Goal: Information Seeking & Learning: Learn about a topic

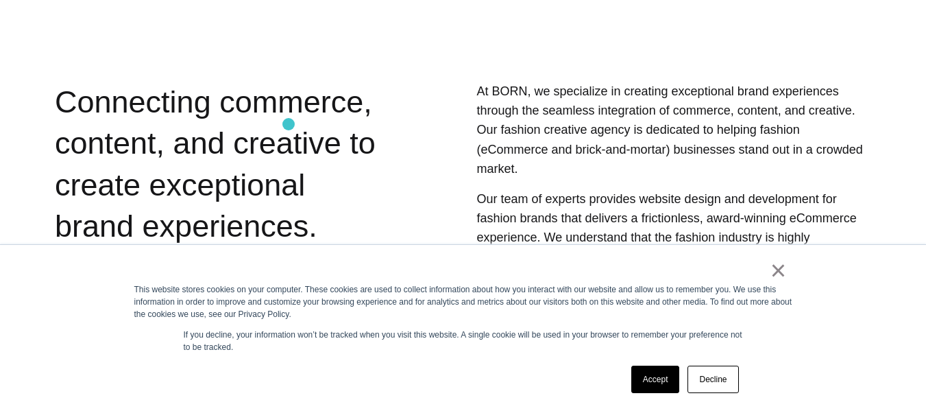
scroll to position [413, 0]
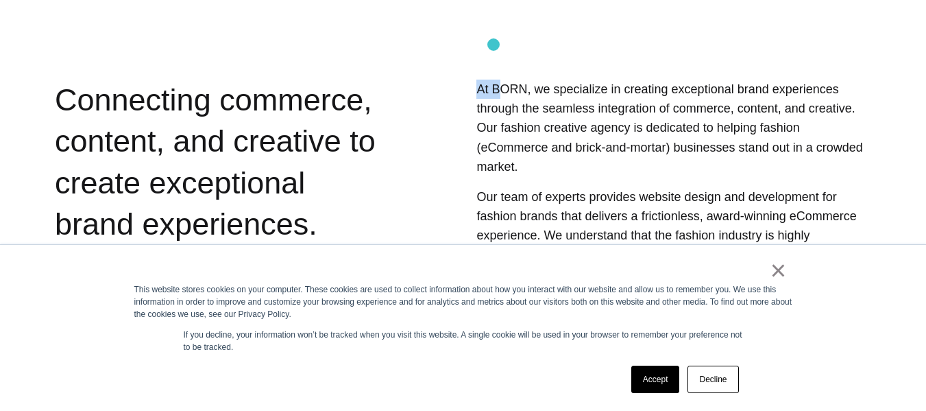
drag, startPoint x: 415, startPoint y: 60, endPoint x: 498, endPoint y: 48, distance: 83.9
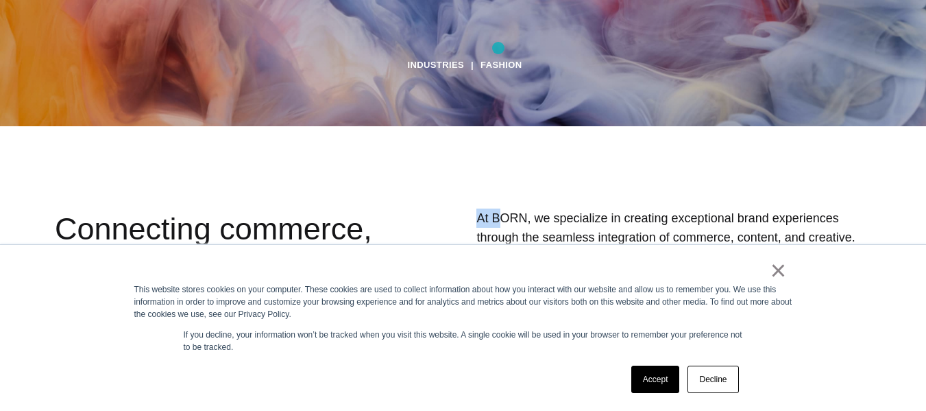
scroll to position [282, 0]
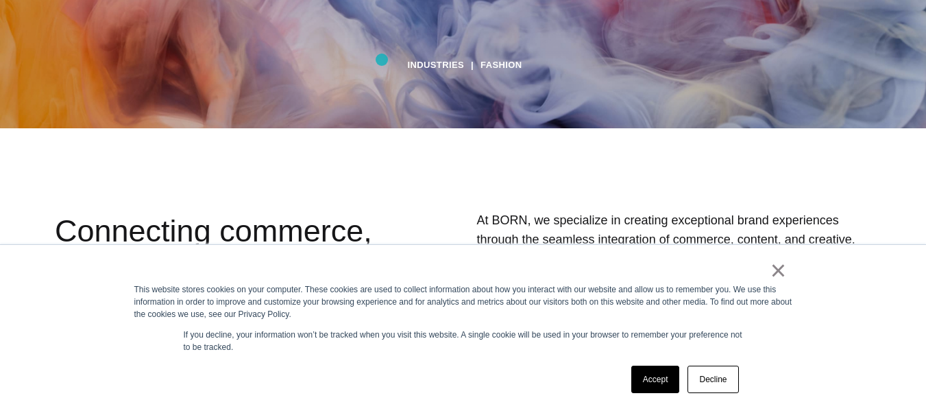
drag, startPoint x: 411, startPoint y: 66, endPoint x: 379, endPoint y: 59, distance: 32.4
click at [379, 59] on div "Industries Fashion Fashion BORN Group designs, develops, and creates content fo…" at bounding box center [463, 205] width 926 height 411
click at [429, 64] on link "Industries" at bounding box center [435, 65] width 57 height 21
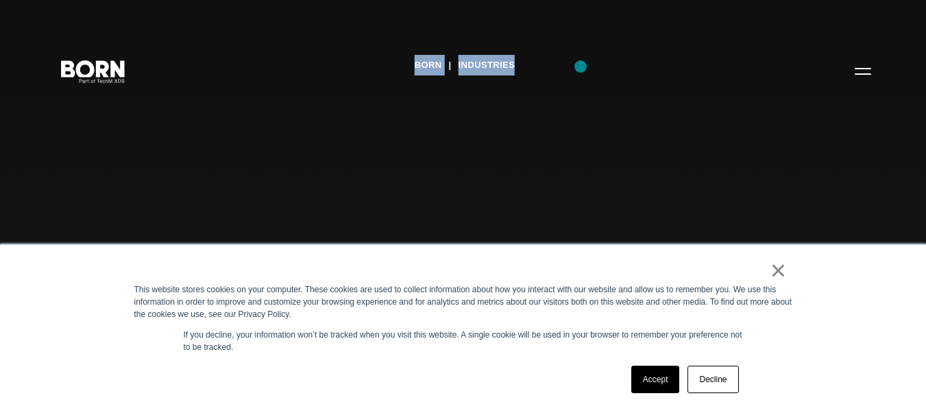
drag, startPoint x: 413, startPoint y: 66, endPoint x: 581, endPoint y: 66, distance: 167.3
click at [581, 66] on div "BORN Industries" at bounding box center [463, 205] width 926 height 411
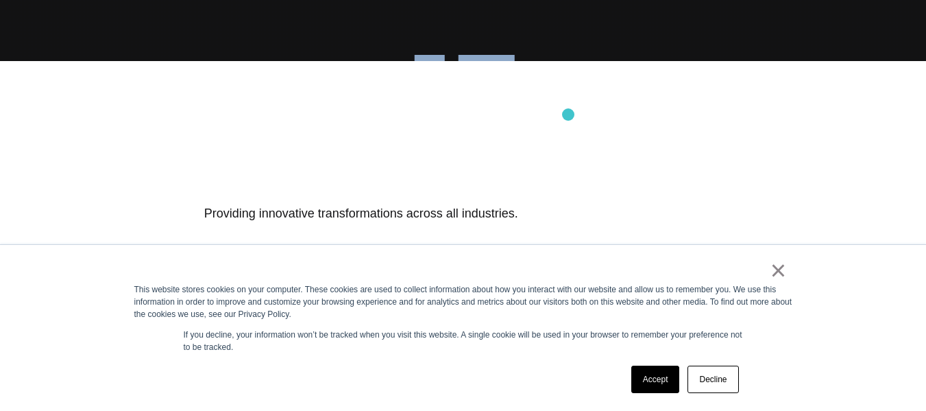
scroll to position [351, 0]
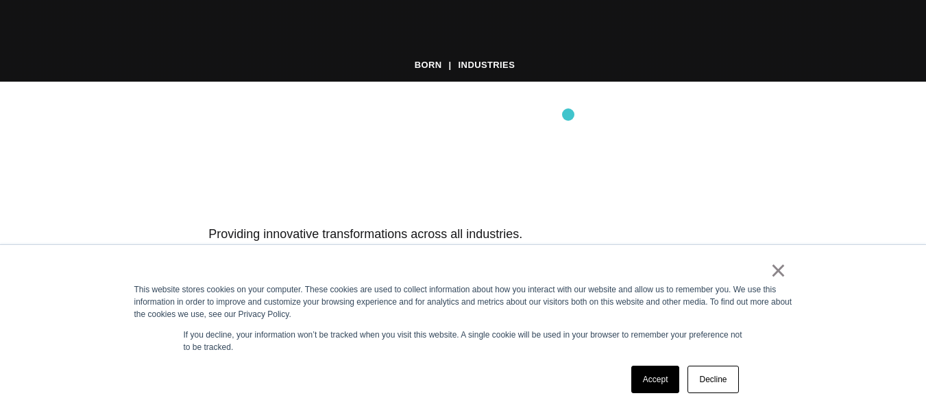
scroll to position [330, 0]
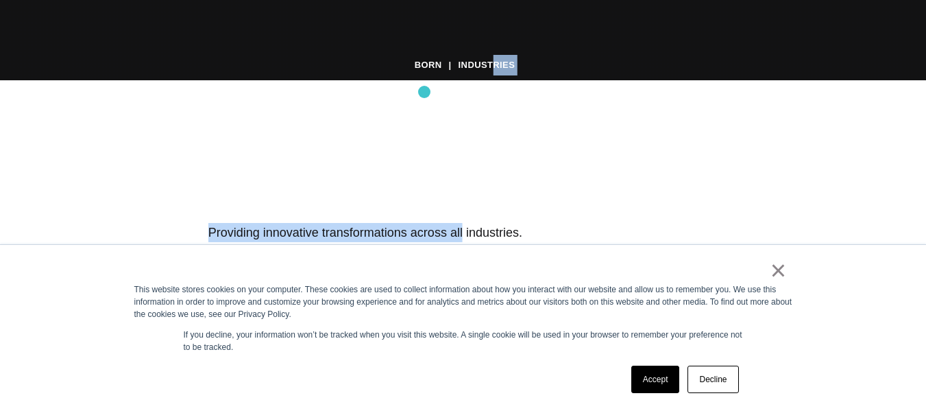
drag, startPoint x: 546, startPoint y: 49, endPoint x: 437, endPoint y: 95, distance: 118.0
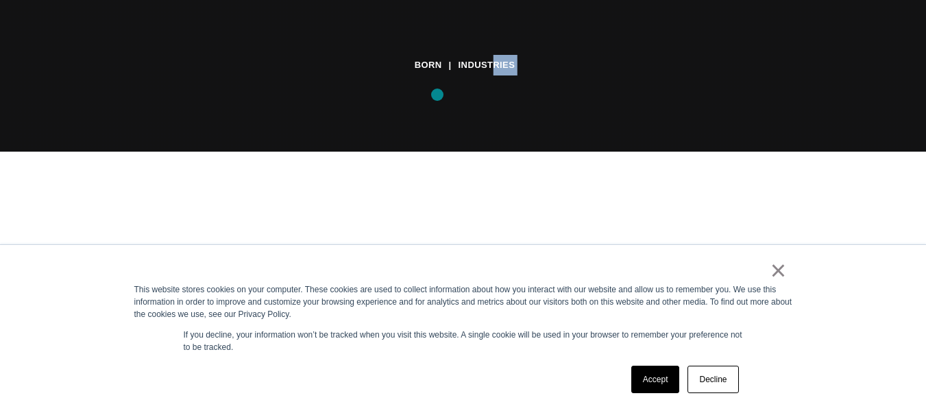
scroll to position [258, 0]
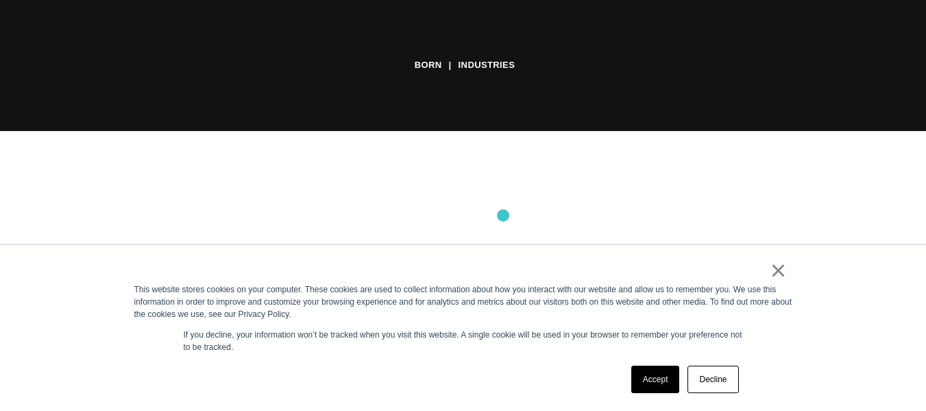
scroll to position [282, 0]
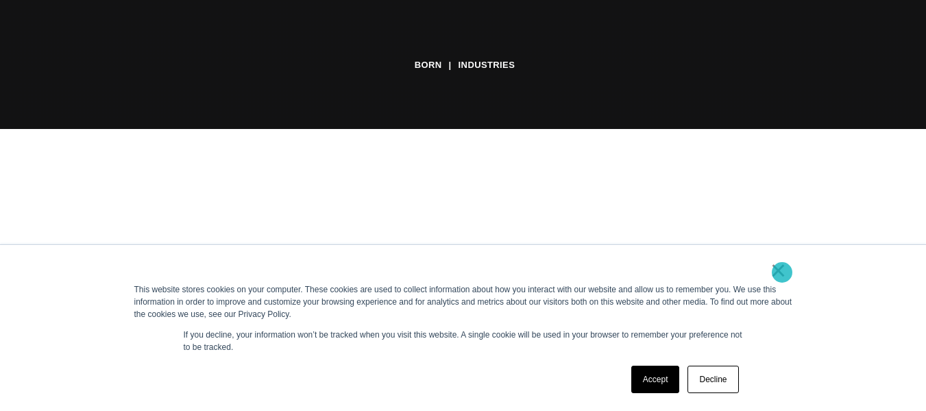
click at [782, 272] on link "×" at bounding box center [778, 270] width 16 height 12
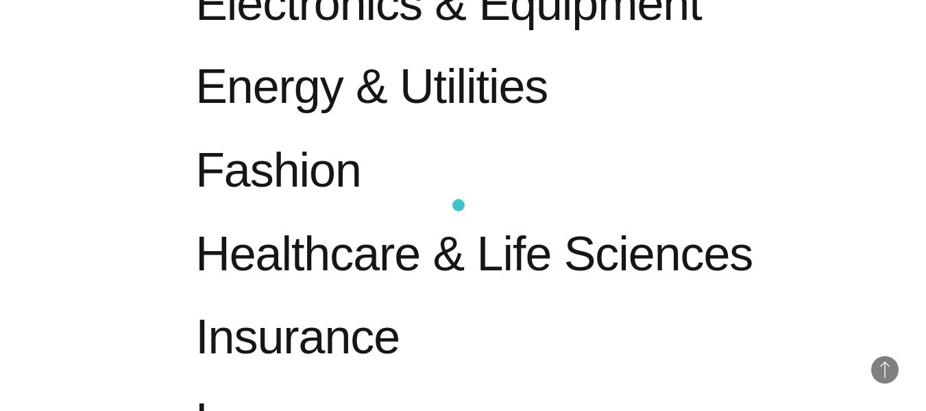
scroll to position [1028, 0]
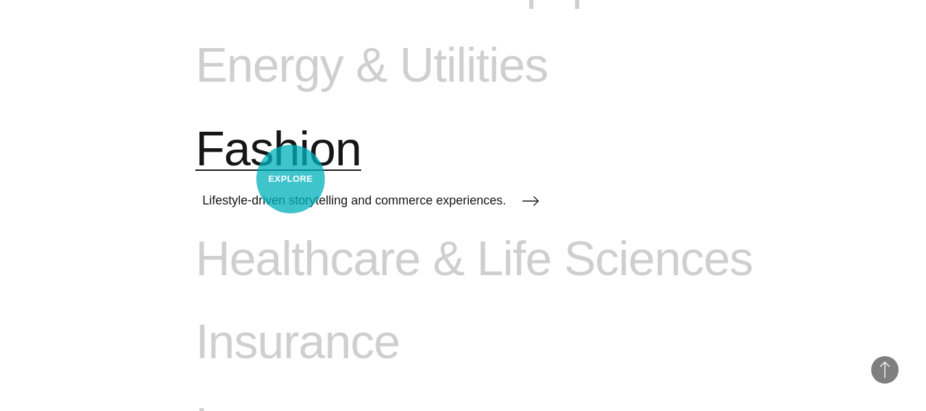
click at [291, 178] on span "Fashion" at bounding box center [278, 149] width 166 height 56
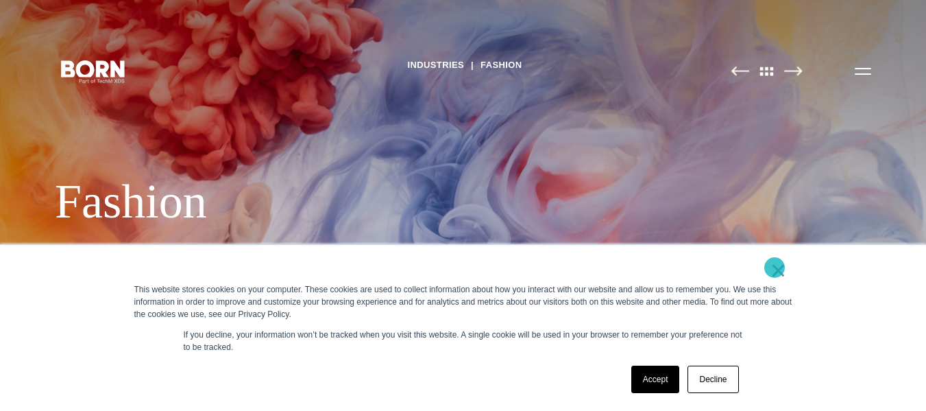
click at [775, 267] on link "×" at bounding box center [778, 270] width 16 height 12
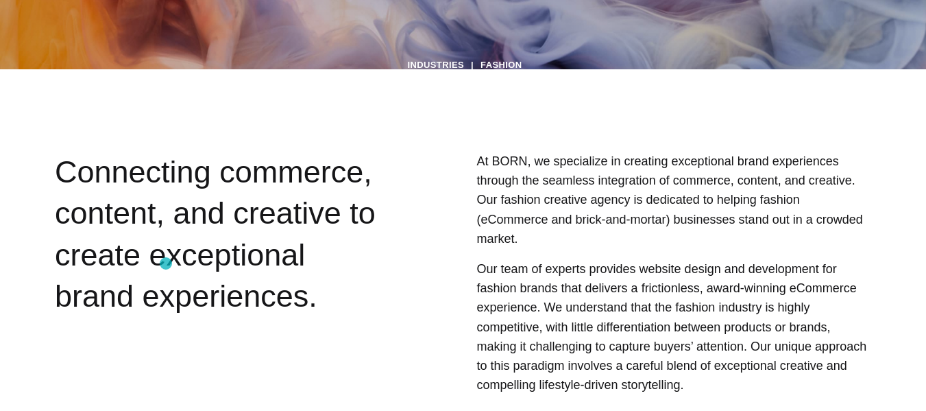
scroll to position [343, 0]
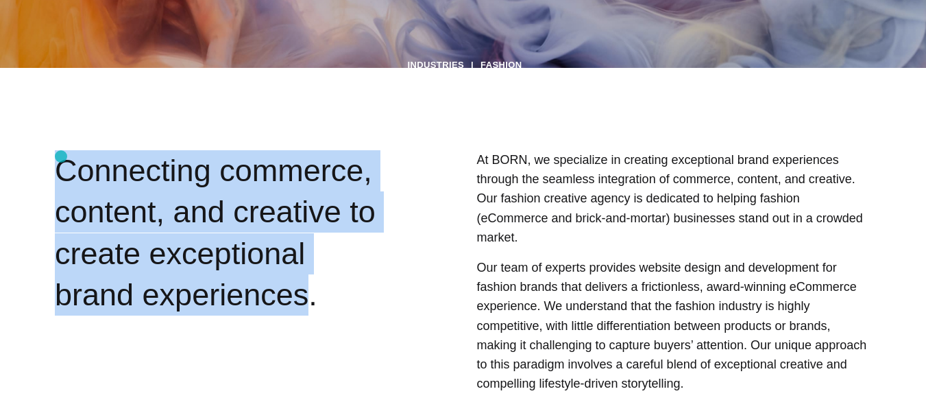
drag, startPoint x: 202, startPoint y: 292, endPoint x: 60, endPoint y: 161, distance: 193.6
click at [60, 161] on div "Connecting commerce, content, and creative to create exceptional brand experien…" at bounding box center [217, 273] width 324 height 247
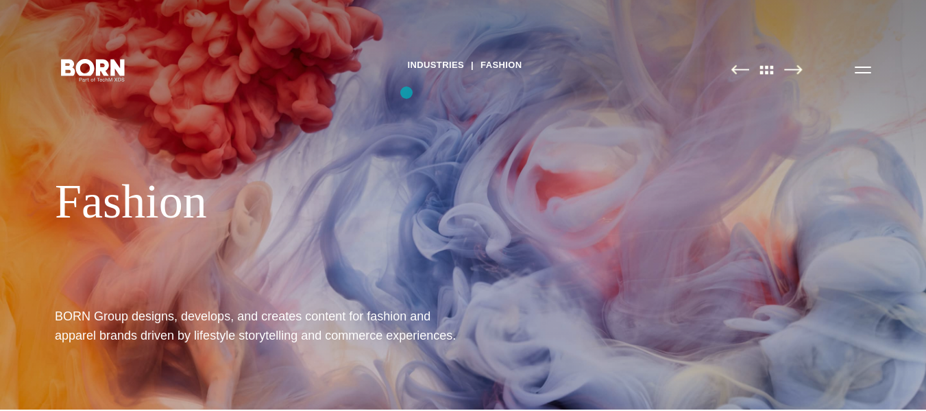
scroll to position [0, 0]
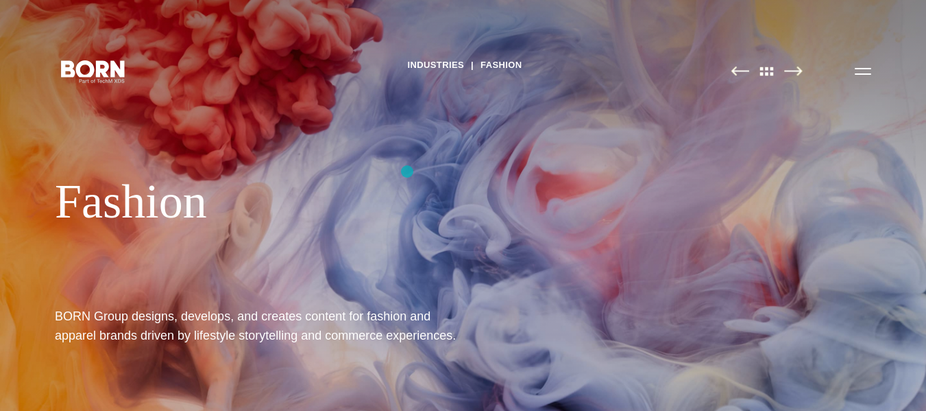
click at [407, 171] on div "Industries Fashion Fashion BORN Group designs, develops, and creates content fo…" at bounding box center [463, 205] width 926 height 411
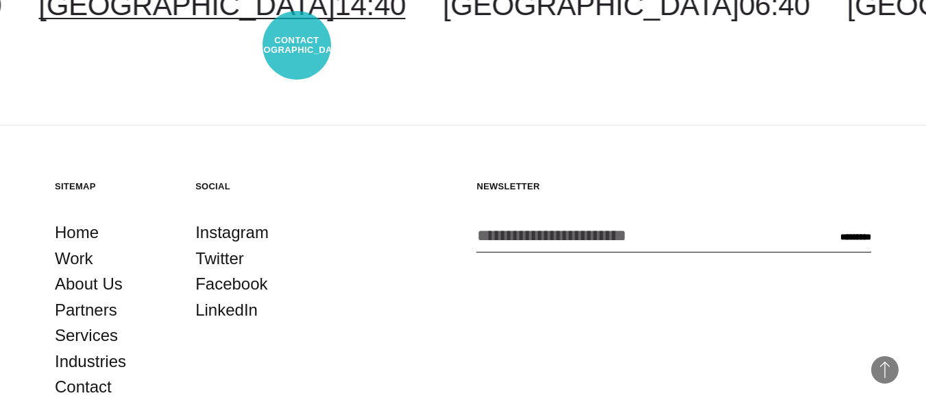
scroll to position [3239, 0]
